Goal: Obtain resource: Obtain resource

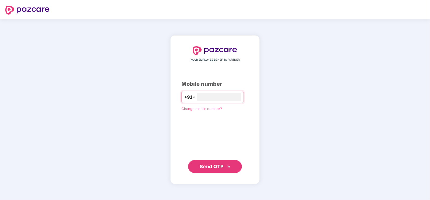
type input "**********"
click at [211, 171] on button "Send OTP" at bounding box center [215, 166] width 54 height 13
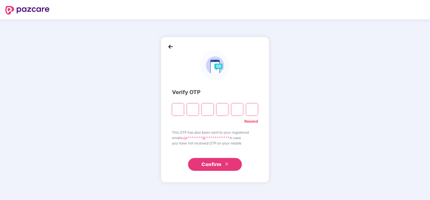
type input "*"
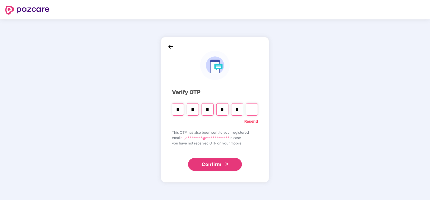
type input "*"
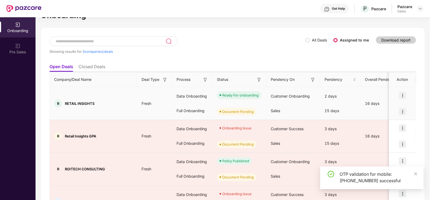
scroll to position [17, 0]
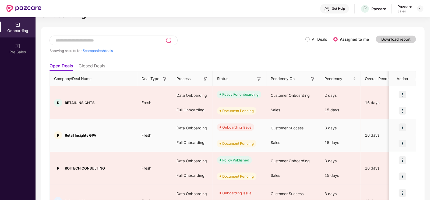
click at [399, 126] on img at bounding box center [403, 127] width 8 height 8
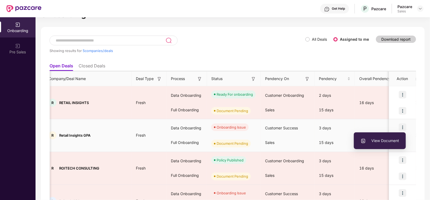
scroll to position [0, 5]
click at [372, 141] on span "View Document" at bounding box center [380, 141] width 39 height 6
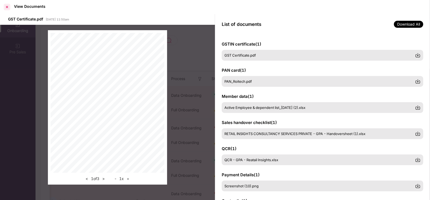
click at [8, 5] on div at bounding box center [7, 7] width 9 height 9
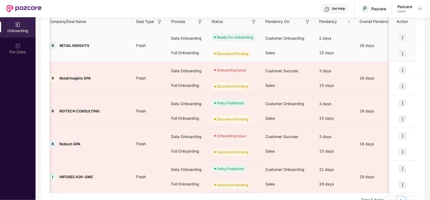
scroll to position [87, 0]
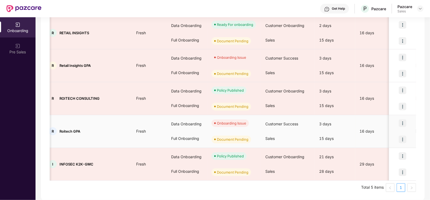
click at [404, 122] on img at bounding box center [403, 123] width 8 height 8
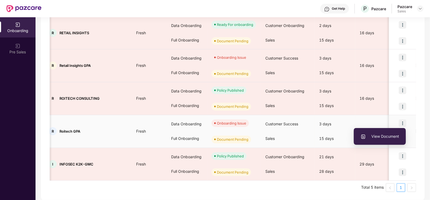
click at [386, 134] on span "View Document" at bounding box center [380, 136] width 39 height 6
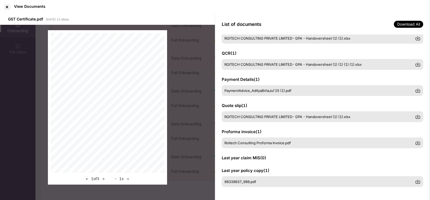
scroll to position [95, 0]
click at [6, 7] on div at bounding box center [7, 7] width 9 height 9
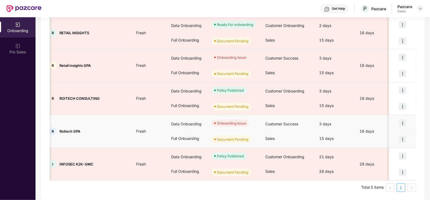
click at [236, 124] on div "Onboarding Issue" at bounding box center [231, 122] width 29 height 5
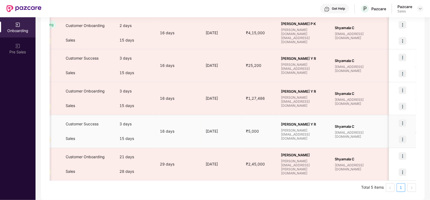
scroll to position [0, 0]
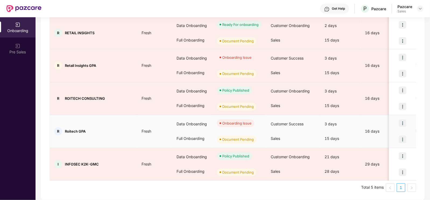
click at [406, 123] on img at bounding box center [403, 123] width 8 height 8
